Goal: Task Accomplishment & Management: Use online tool/utility

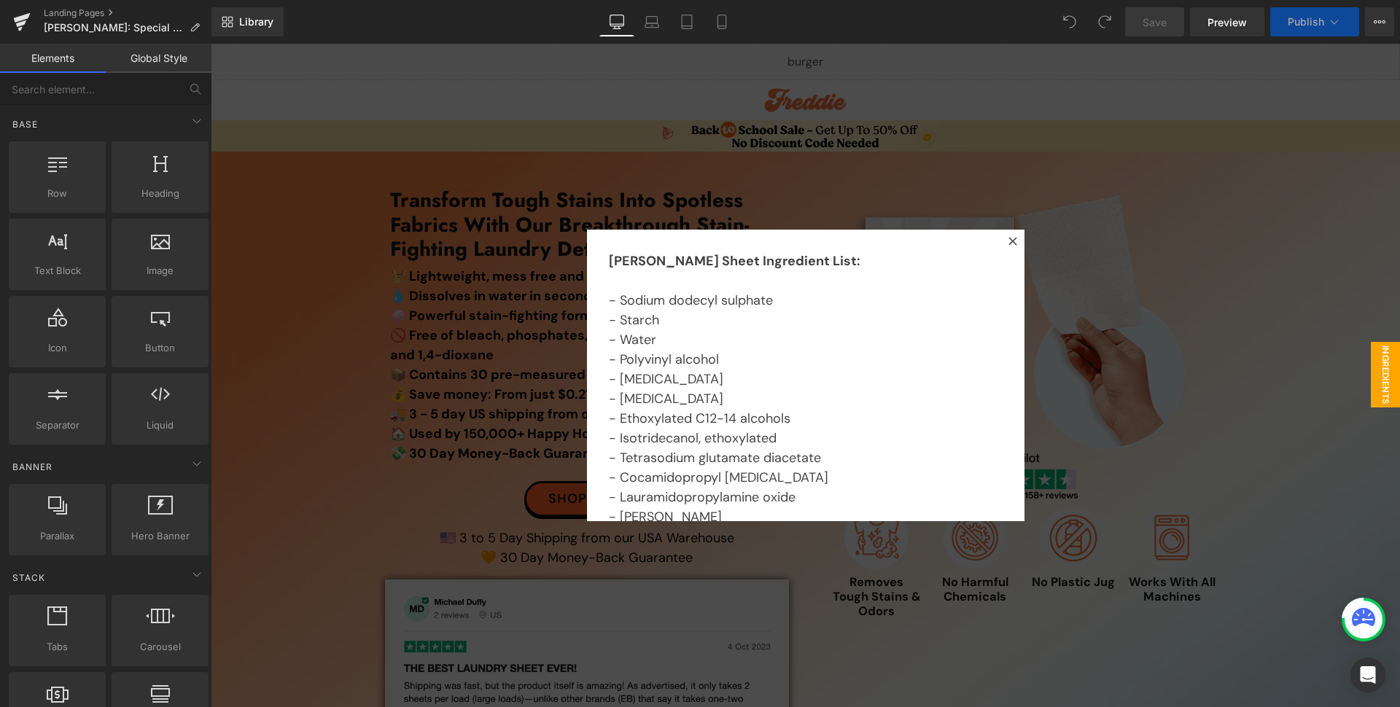
click at [1009, 242] on icon at bounding box center [1013, 241] width 8 height 8
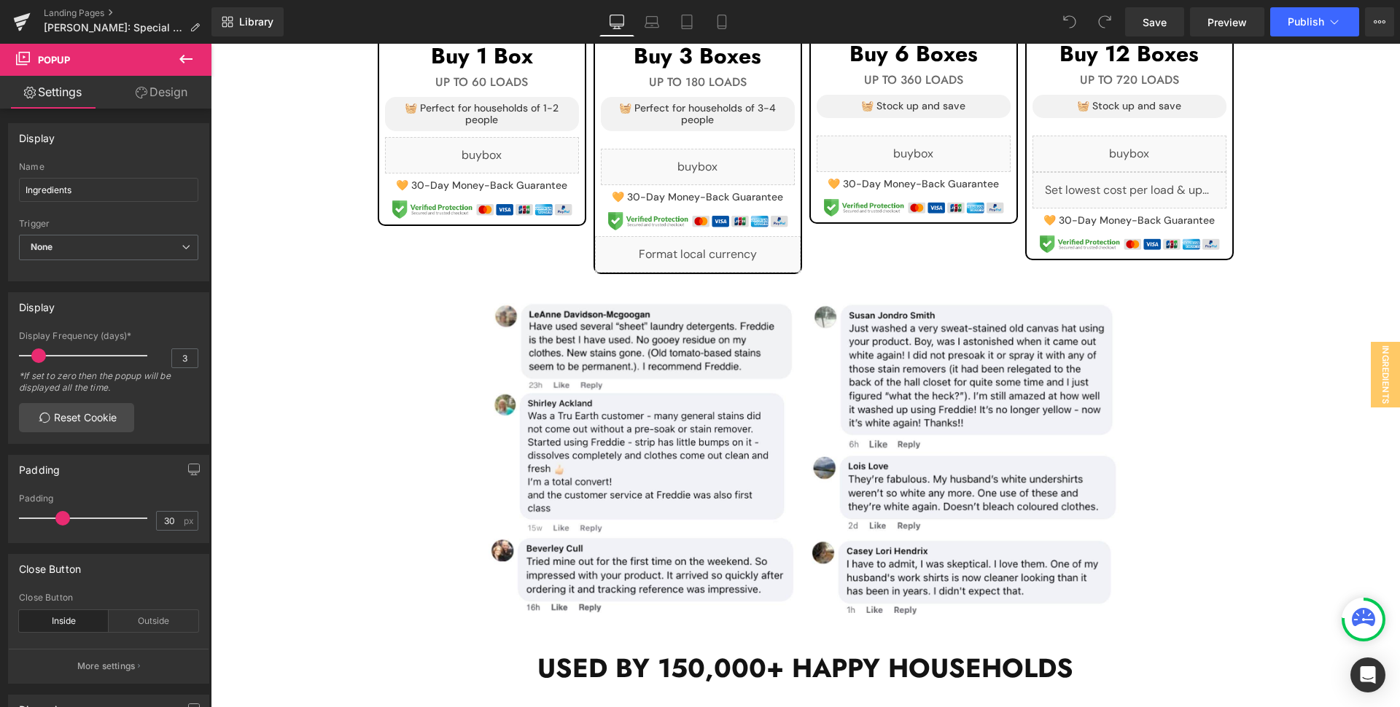
scroll to position [1564, 0]
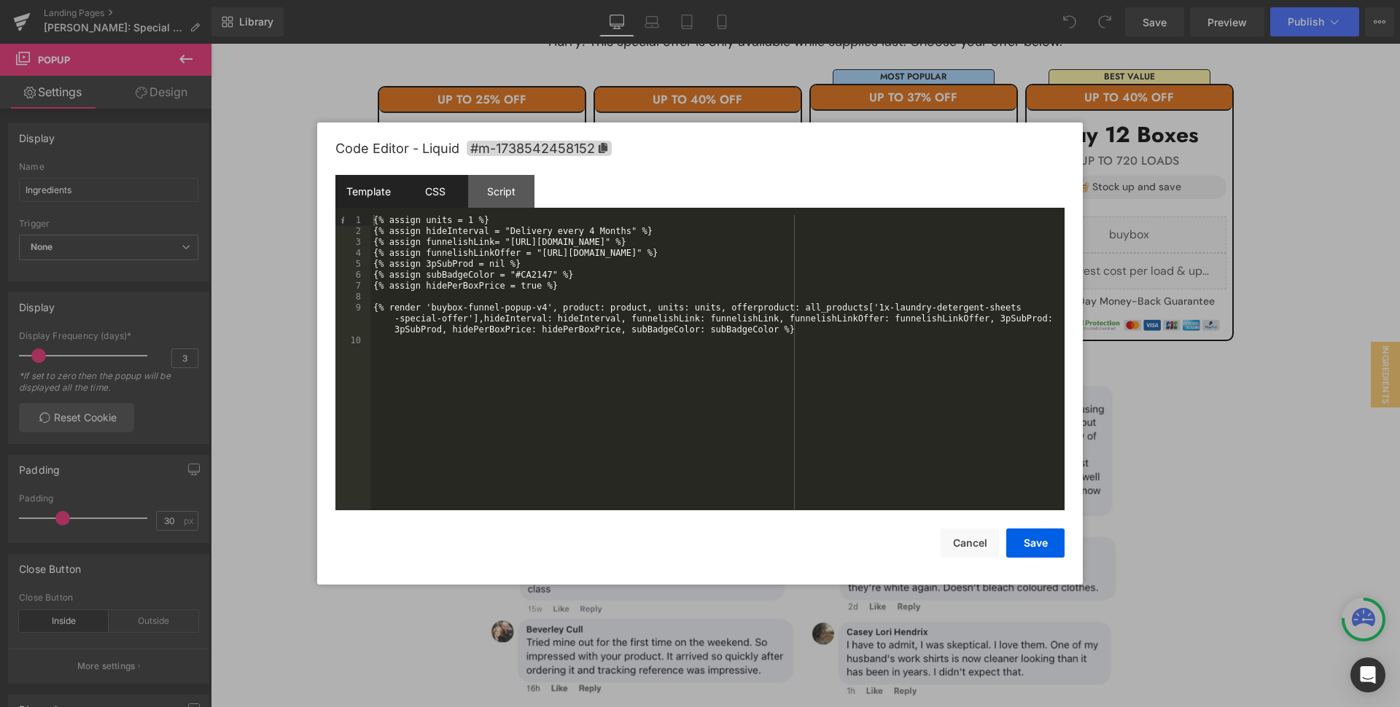
click at [428, 185] on div "CSS" at bounding box center [435, 191] width 66 height 33
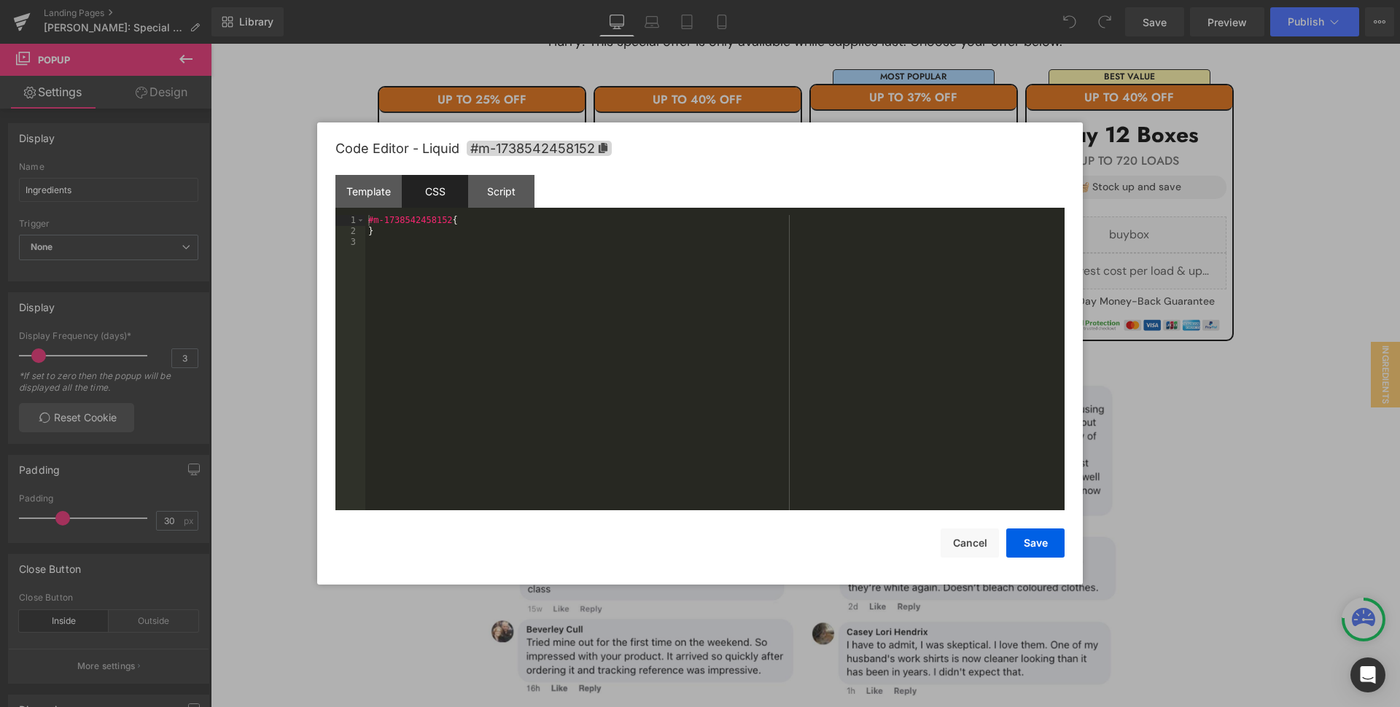
click at [455, 282] on div "#m-1738542458152 { }" at bounding box center [714, 373] width 699 height 317
click at [1054, 534] on button "Save" at bounding box center [1035, 543] width 58 height 29
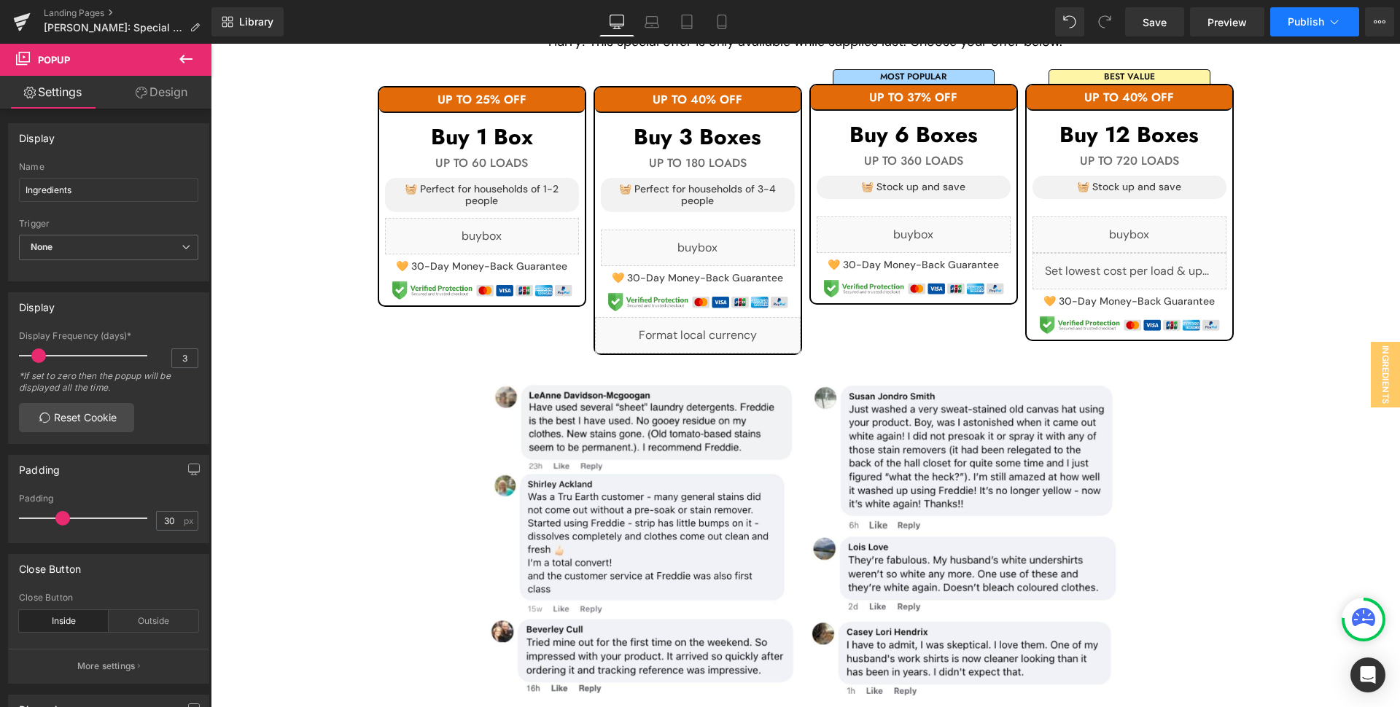
click at [1325, 18] on button "Publish" at bounding box center [1314, 21] width 89 height 29
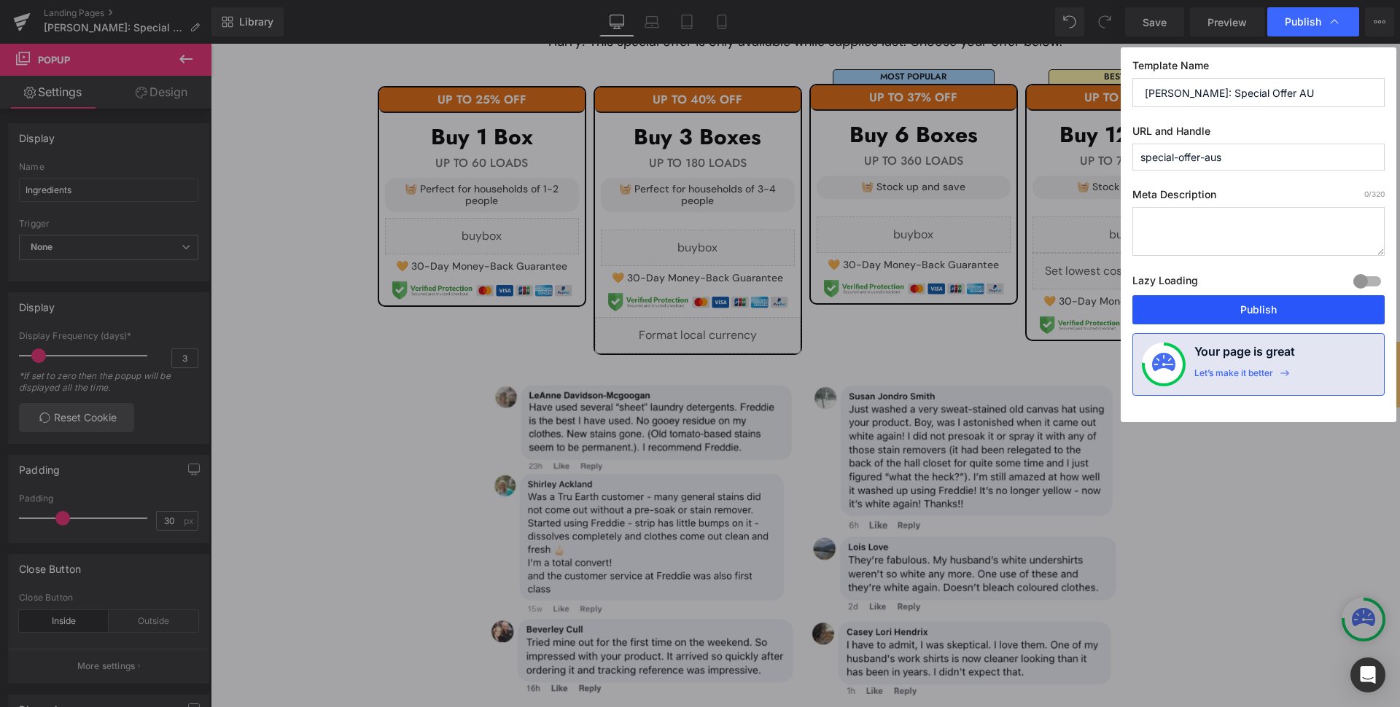
click at [1270, 311] on button "Publish" at bounding box center [1259, 309] width 252 height 29
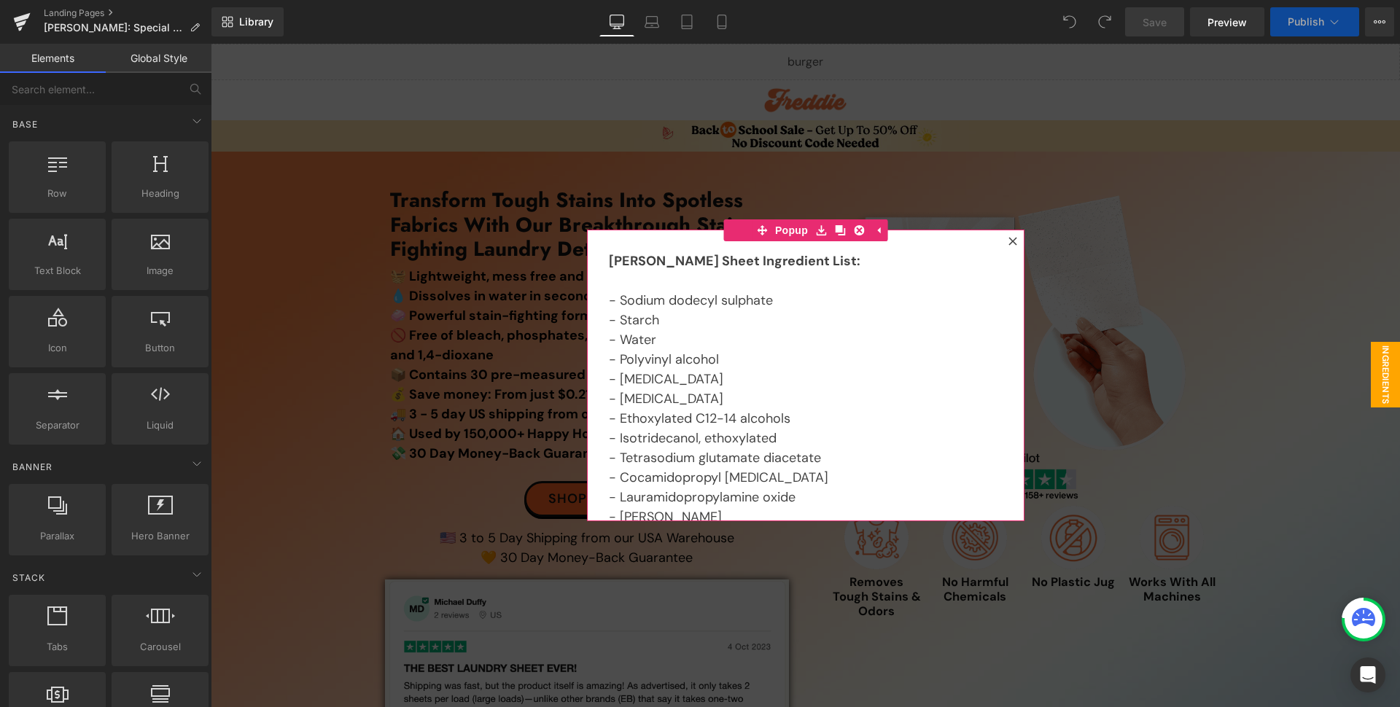
click at [1009, 241] on icon at bounding box center [1013, 241] width 8 height 8
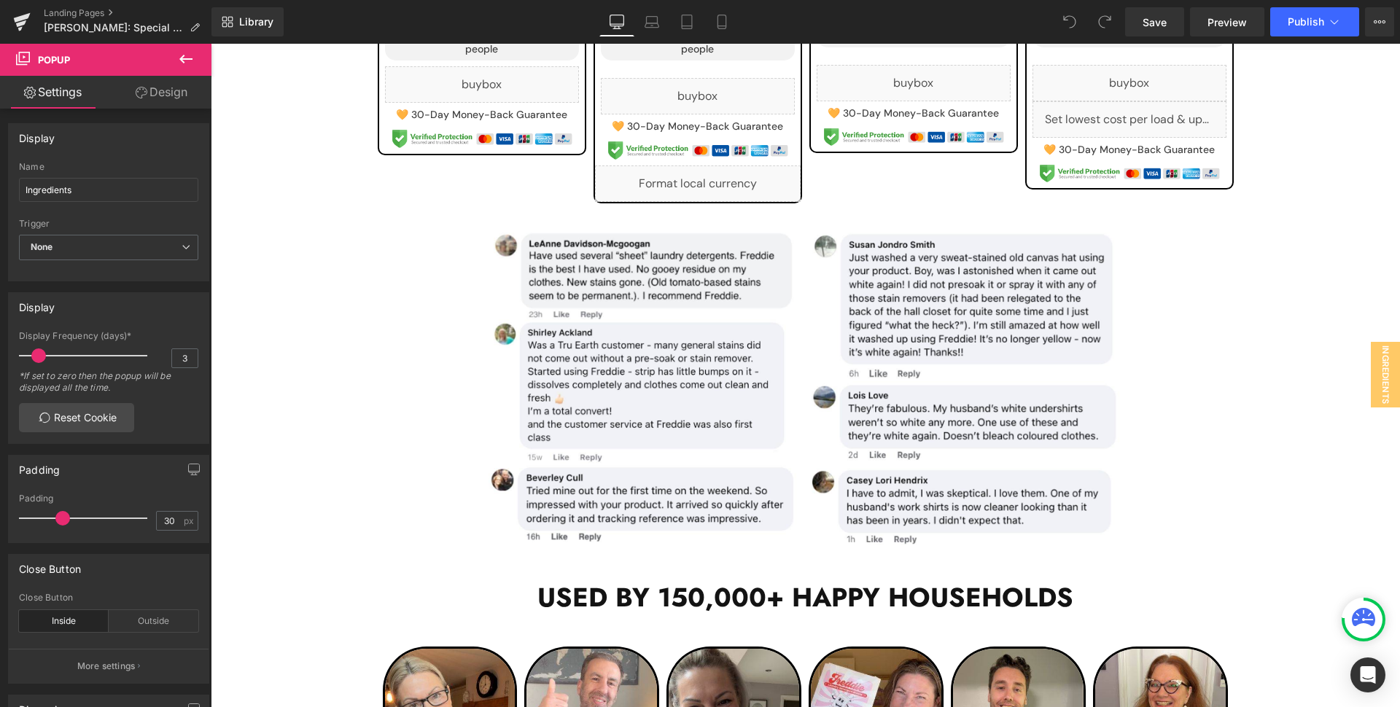
scroll to position [1377, 0]
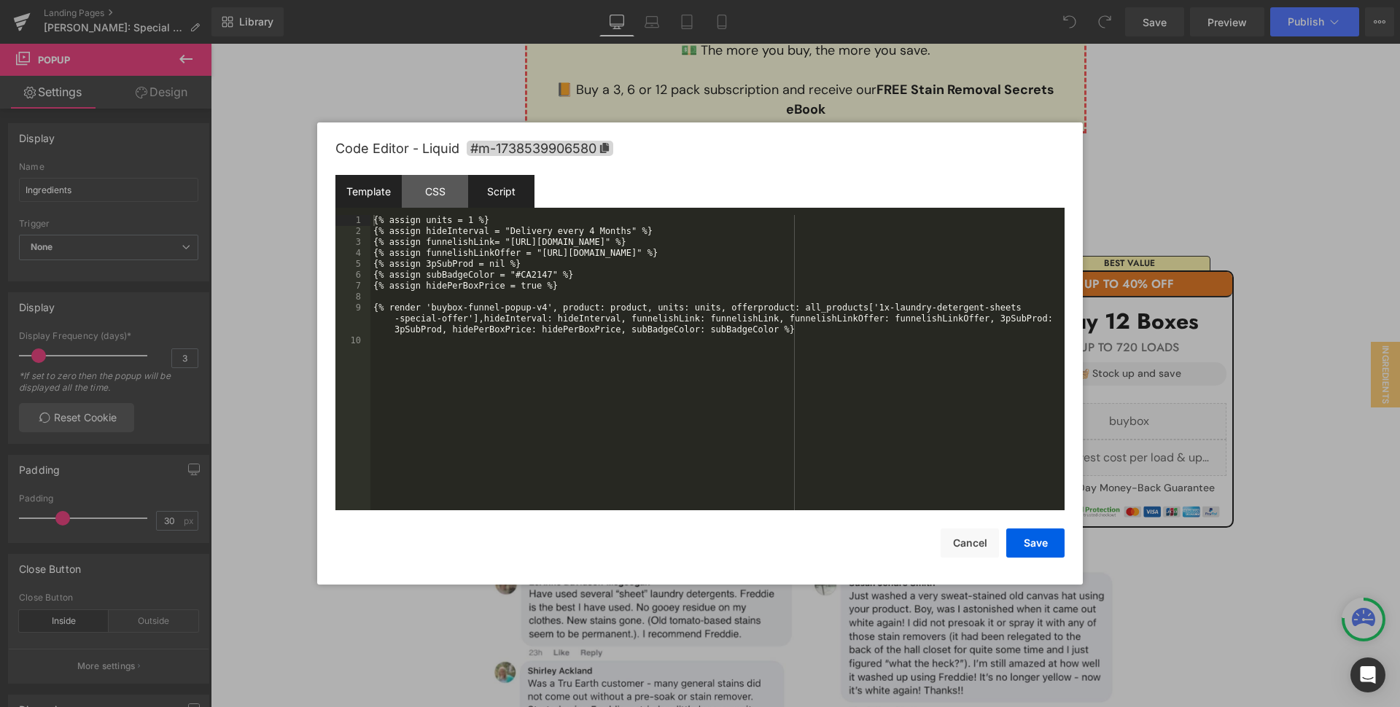
click at [495, 187] on div "Script" at bounding box center [501, 191] width 66 height 33
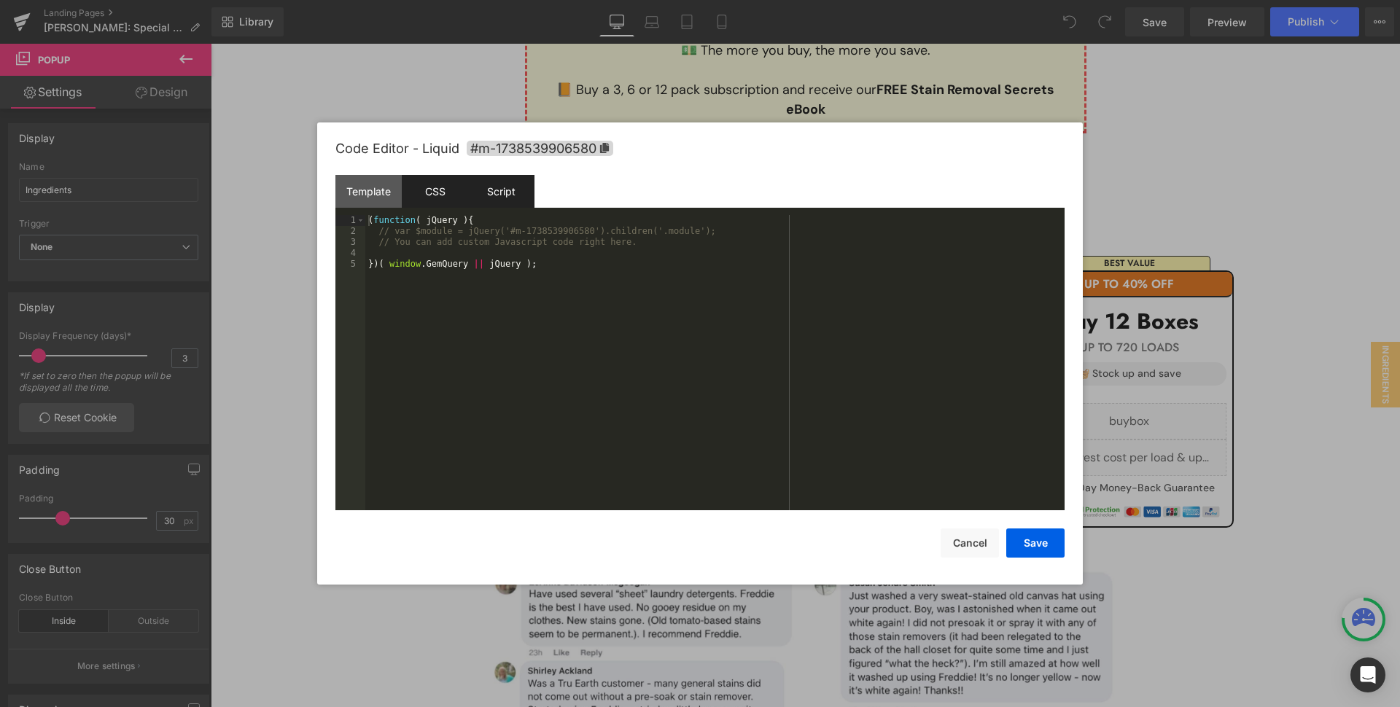
click at [436, 189] on div "CSS" at bounding box center [435, 191] width 66 height 33
click at [428, 319] on div "#m-1738539906580 { }" at bounding box center [714, 373] width 699 height 317
click at [1063, 535] on button "Save" at bounding box center [1035, 543] width 58 height 29
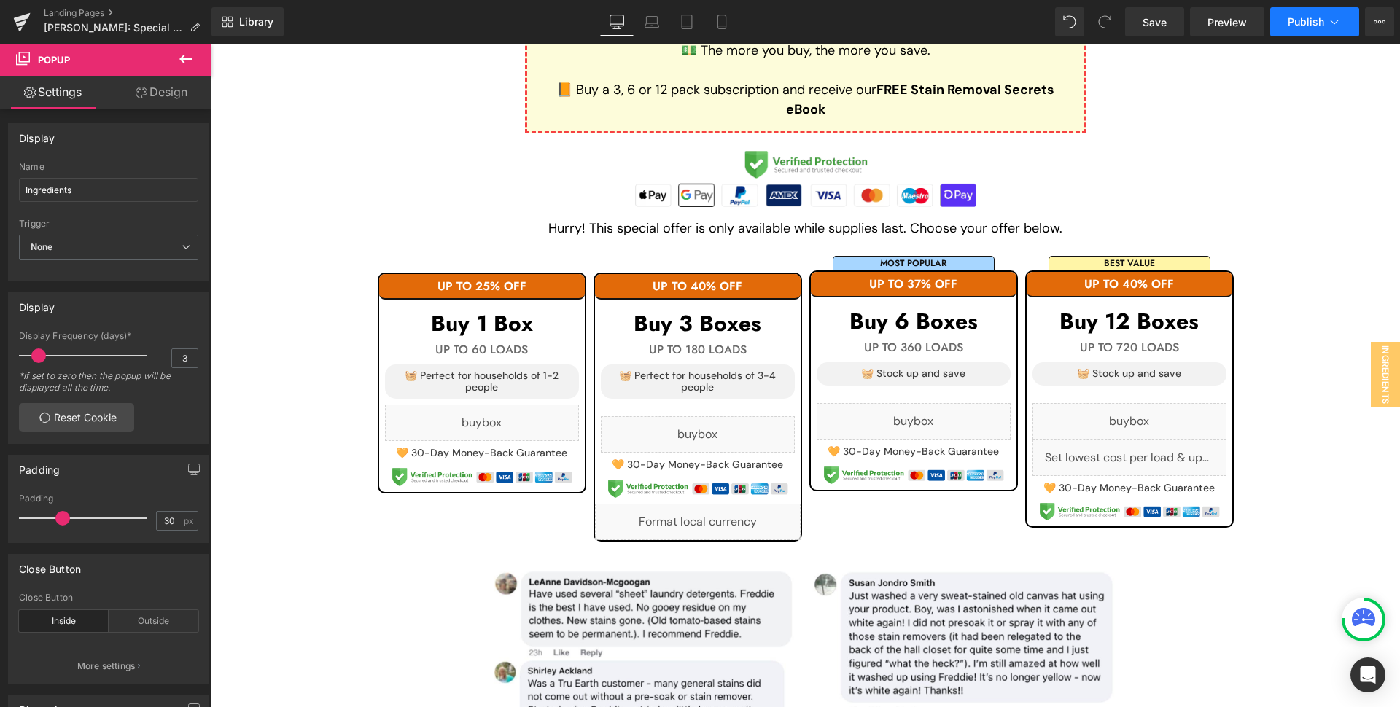
click at [1332, 28] on icon at bounding box center [1334, 22] width 15 height 15
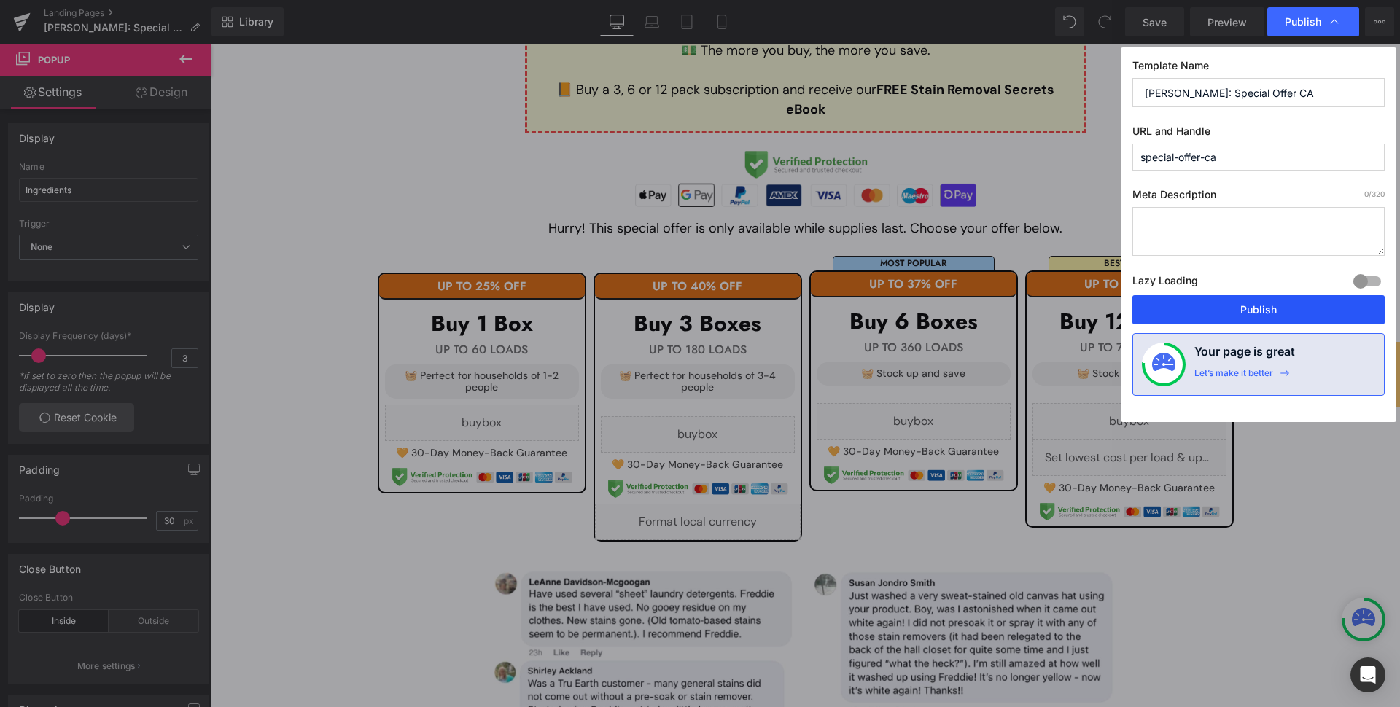
click at [1284, 301] on button "Publish" at bounding box center [1259, 309] width 252 height 29
